Goal: Check status: Check status

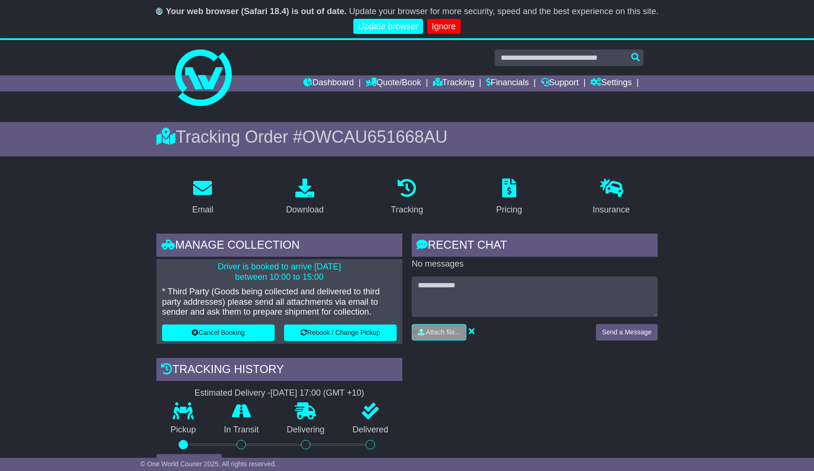
click at [385, 26] on link "Update browser" at bounding box center [387, 27] width 69 height 16
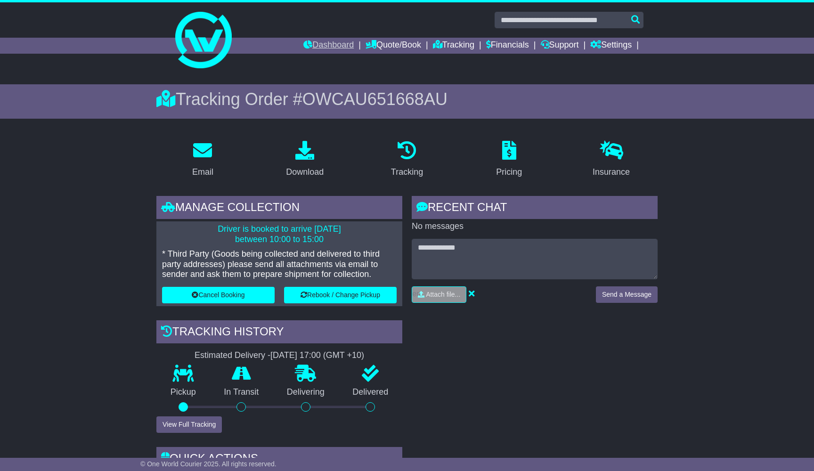
click at [323, 45] on link "Dashboard" at bounding box center [328, 46] width 50 height 16
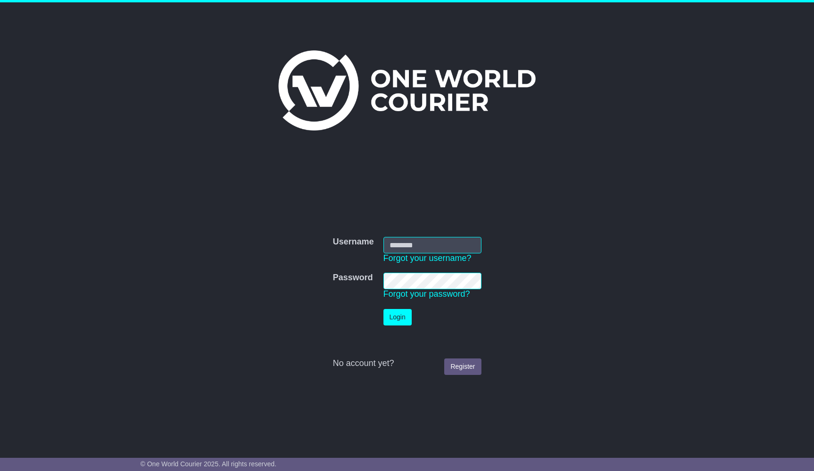
click at [401, 317] on button "Login" at bounding box center [397, 317] width 28 height 16
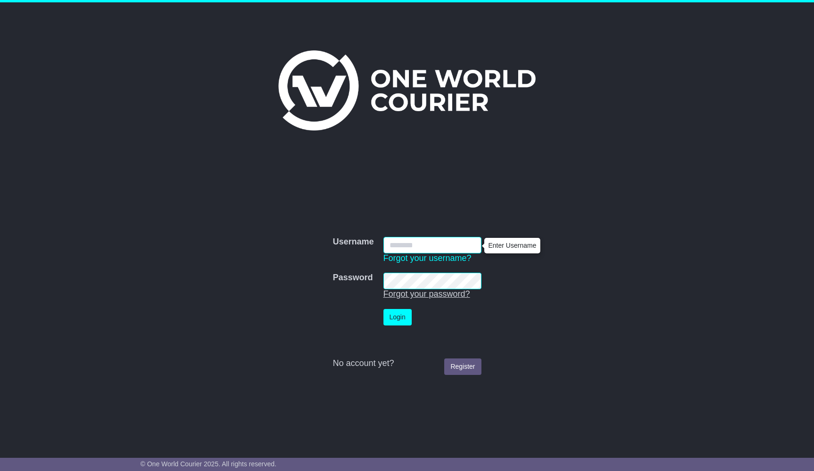
type input "**********"
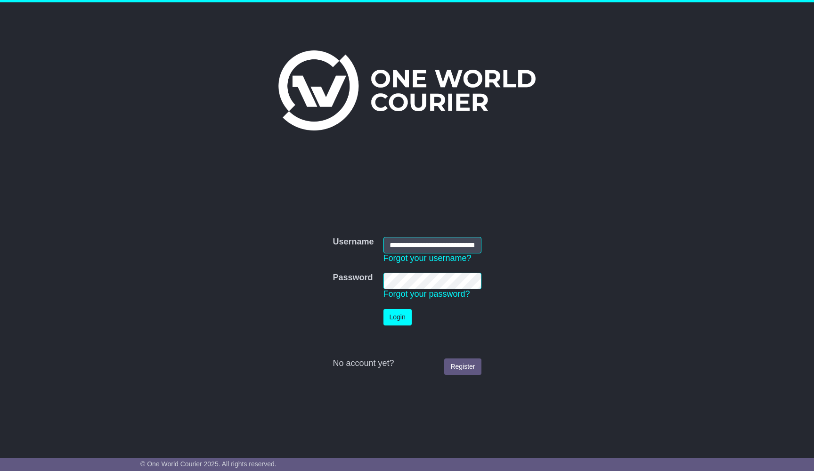
click at [401, 319] on button "Login" at bounding box center [397, 317] width 28 height 16
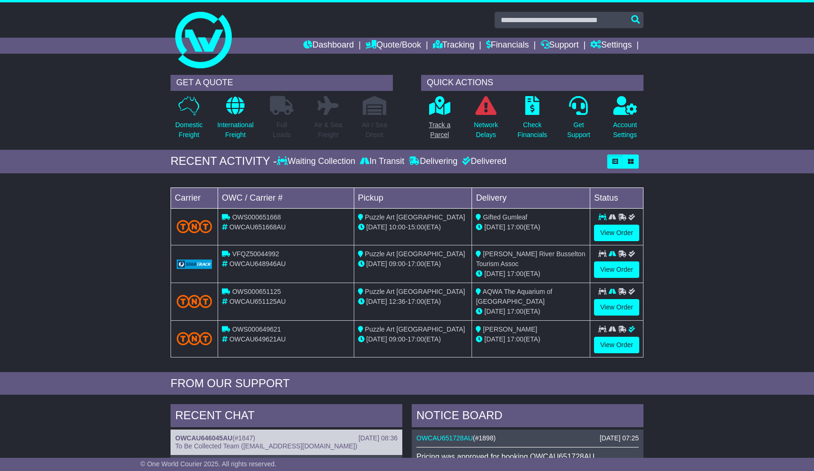
click at [444, 107] on icon at bounding box center [439, 105] width 21 height 19
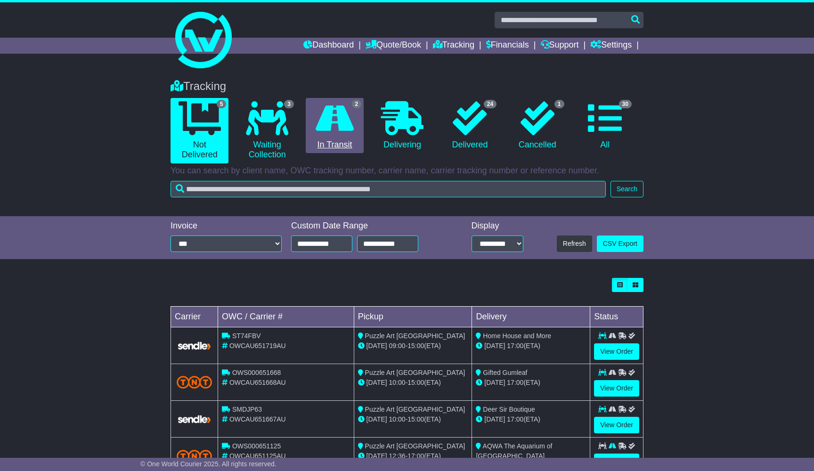
click at [347, 111] on icon at bounding box center [334, 118] width 38 height 34
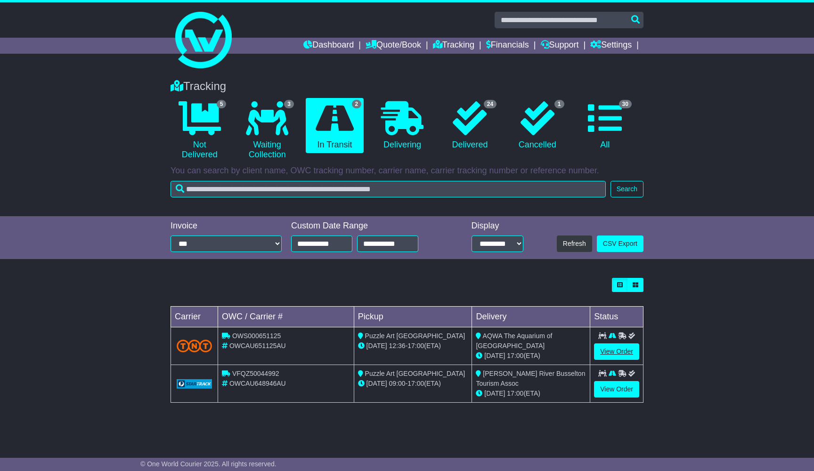
click at [617, 347] on link "View Order" at bounding box center [616, 351] width 45 height 16
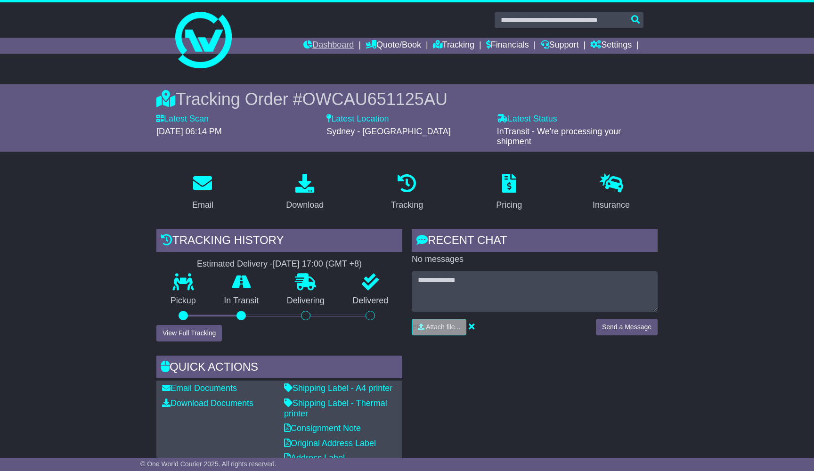
click at [320, 43] on link "Dashboard" at bounding box center [328, 46] width 50 height 16
